Goal: Navigation & Orientation: Find specific page/section

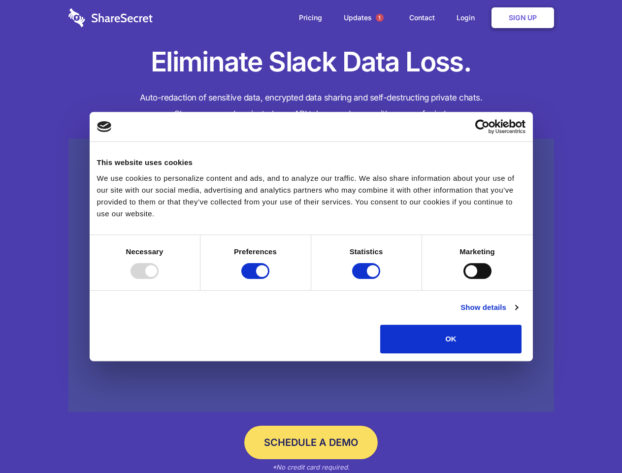
click at [159, 279] on div at bounding box center [144, 271] width 28 height 16
click at [269, 279] on input "Preferences" at bounding box center [255, 271] width 28 height 16
checkbox input "false"
click at [367, 279] on input "Statistics" at bounding box center [366, 271] width 28 height 16
checkbox input "false"
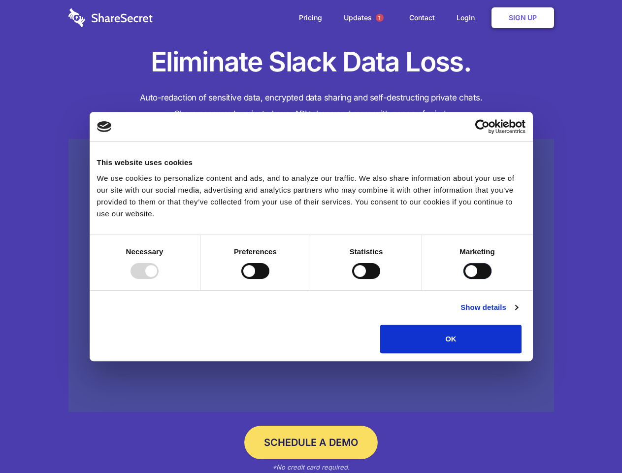
click at [463, 279] on input "Marketing" at bounding box center [477, 271] width 28 height 16
checkbox input "true"
click at [517, 313] on link "Show details" at bounding box center [488, 307] width 57 height 12
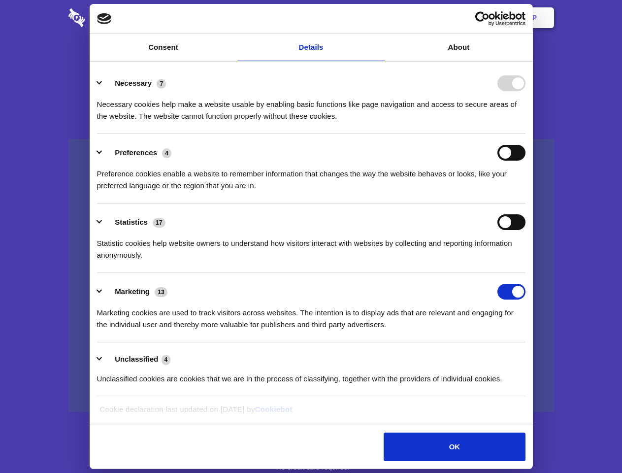
click at [525, 122] on div "Necessary cookies help make a website usable by enabling basic functions like p…" at bounding box center [311, 106] width 428 height 31
click at [379, 18] on span "1" at bounding box center [380, 18] width 16 height 16
